Goal: Find specific page/section: Find specific page/section

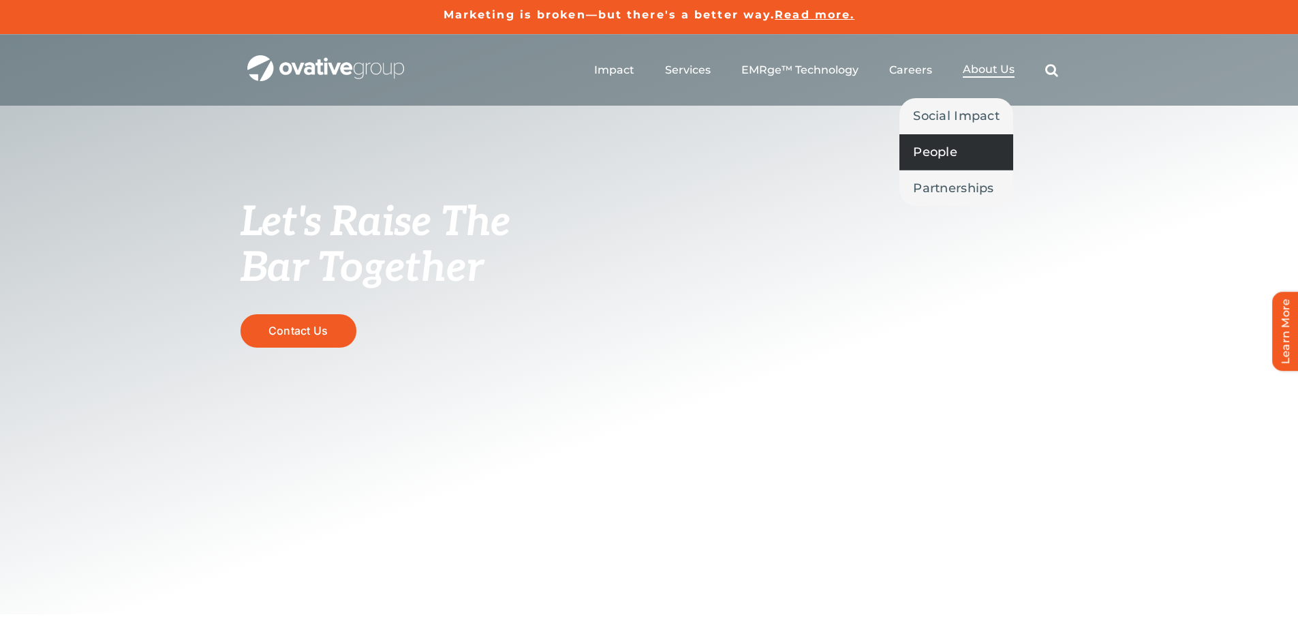
click at [955, 155] on span "People" at bounding box center [935, 151] width 44 height 19
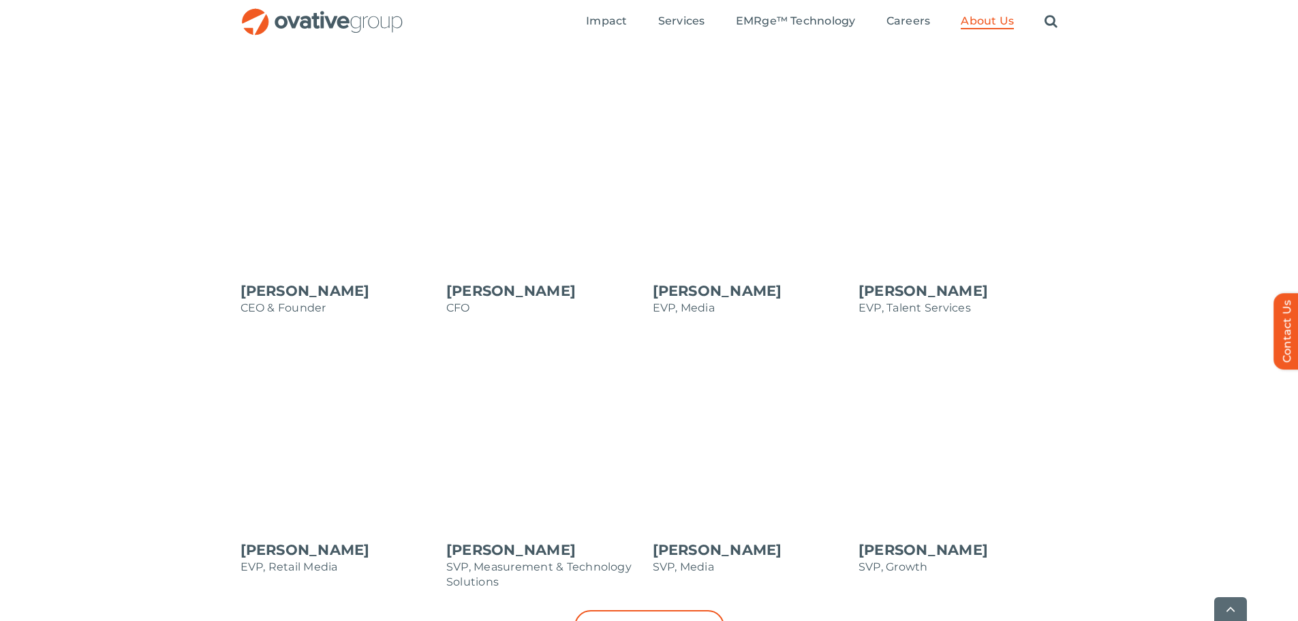
scroll to position [1295, 0]
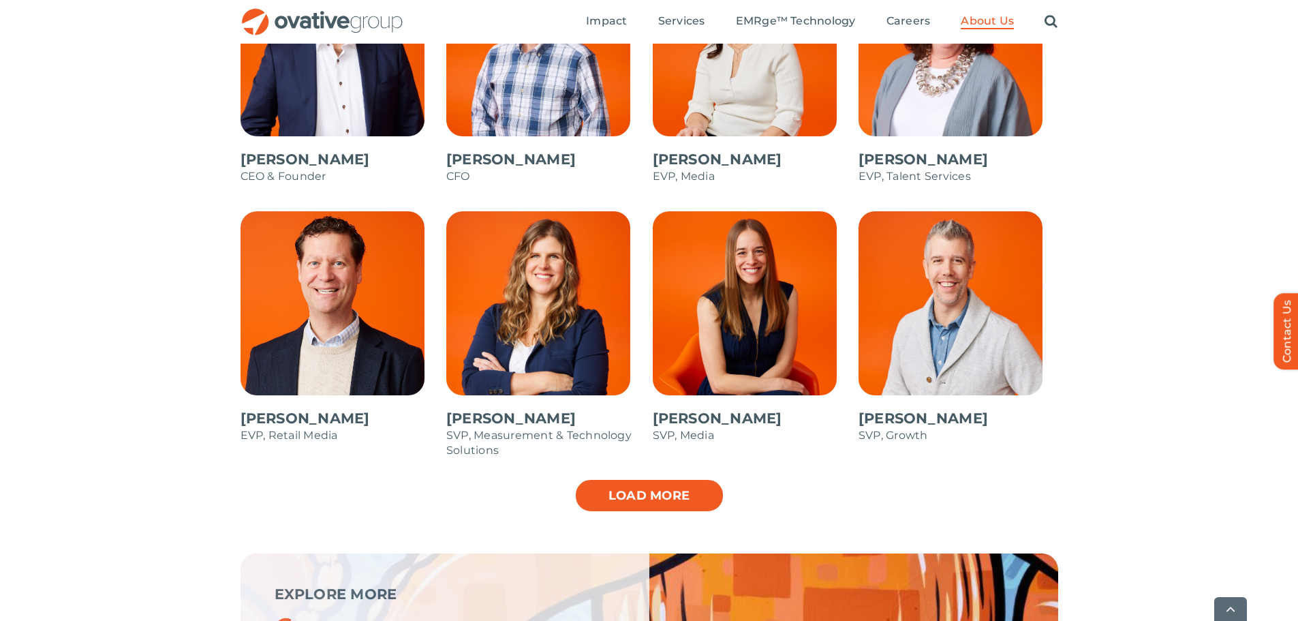
click at [660, 496] on link "Load more" at bounding box center [650, 495] width 150 height 34
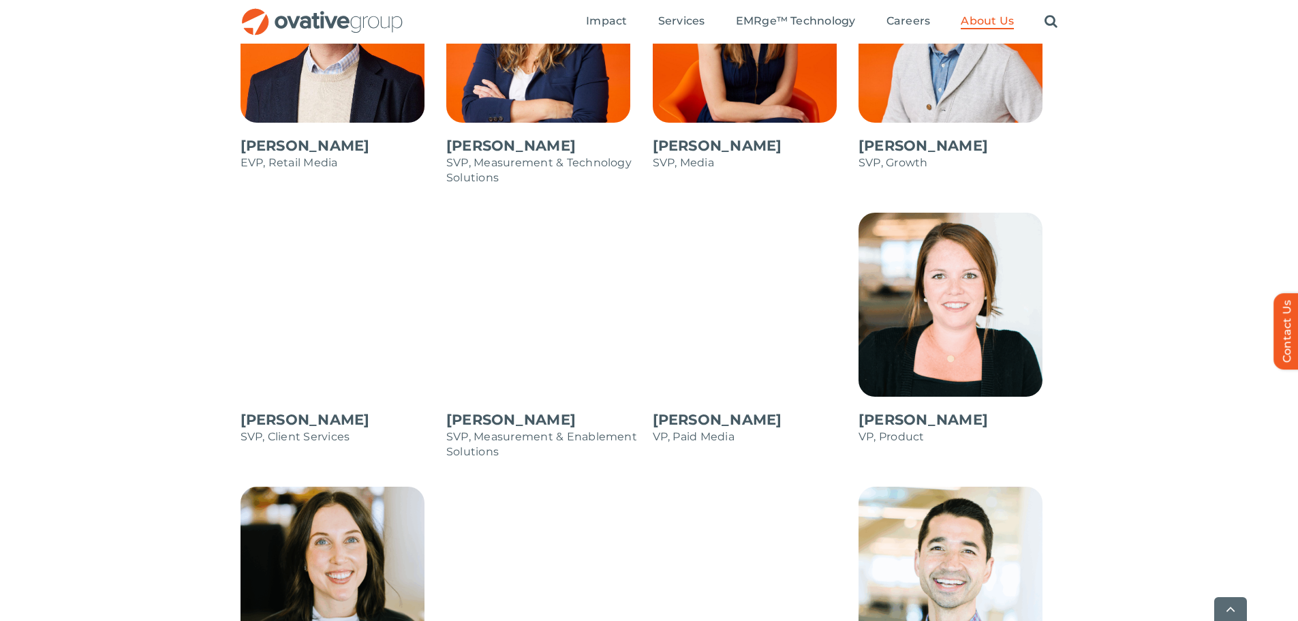
scroll to position [1840, 0]
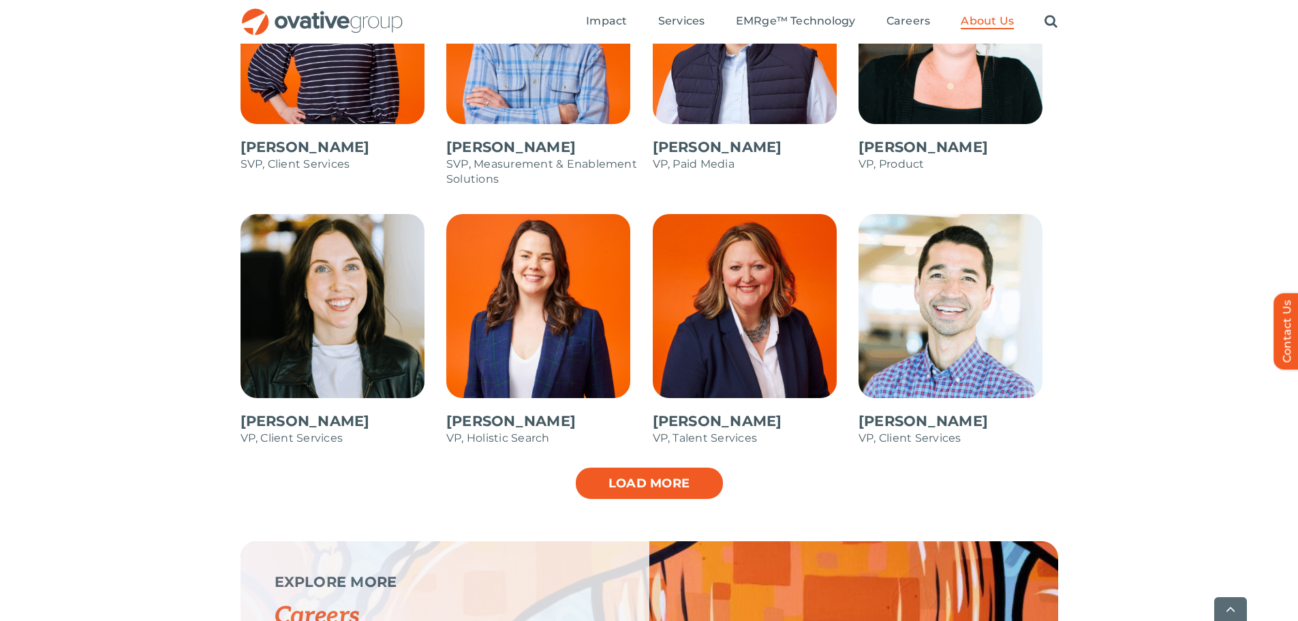
click at [662, 471] on link "Load more" at bounding box center [650, 483] width 150 height 34
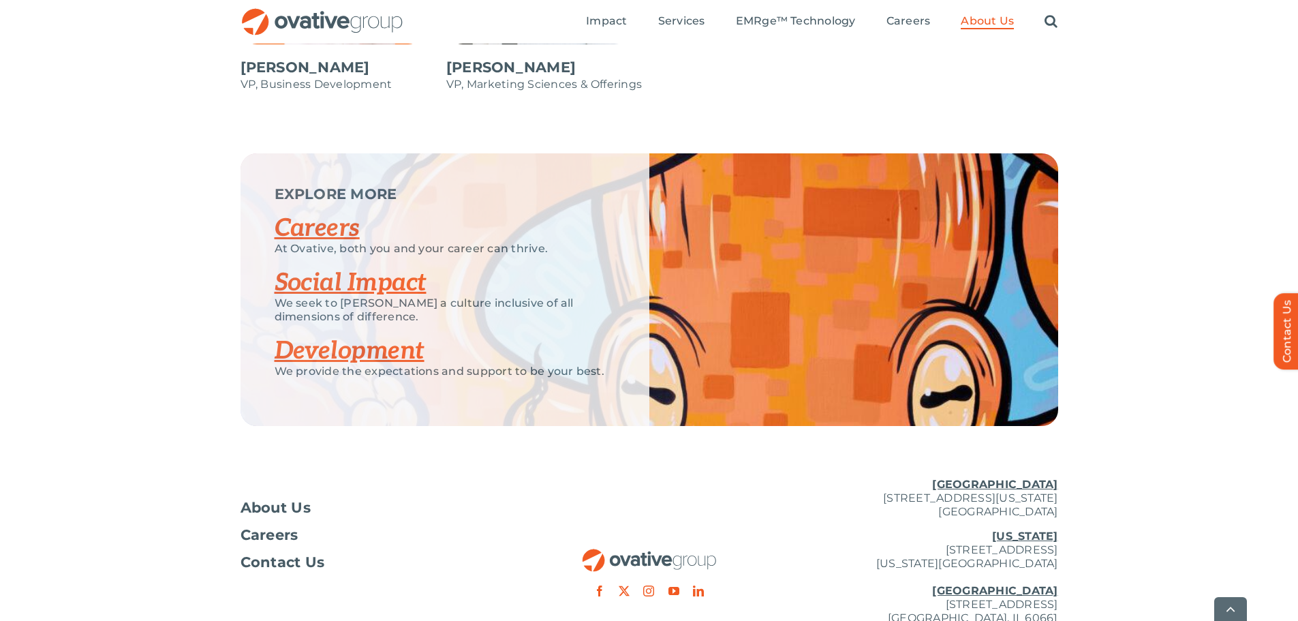
scroll to position [2536, 0]
